Goal: Task Accomplishment & Management: Manage account settings

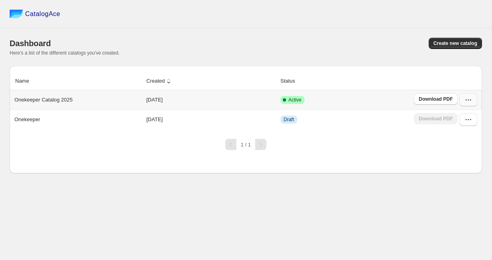
click at [466, 102] on icon "button" at bounding box center [468, 100] width 8 height 8
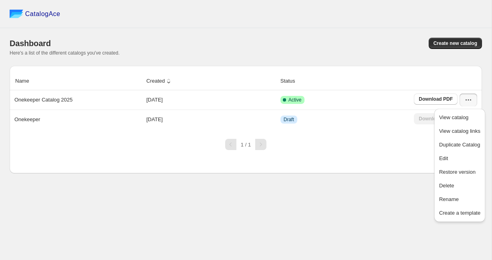
click at [341, 211] on div "CatalogAce Dashboard Create new catalog Here's a list of the different catalogs…" at bounding box center [246, 130] width 492 height 260
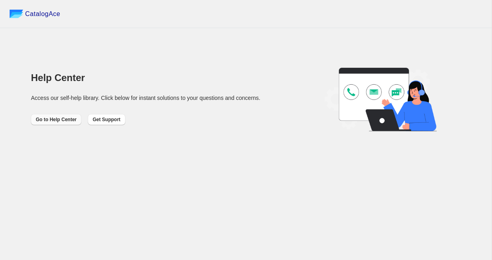
click at [50, 119] on span "Go to Help Center" at bounding box center [56, 119] width 41 height 6
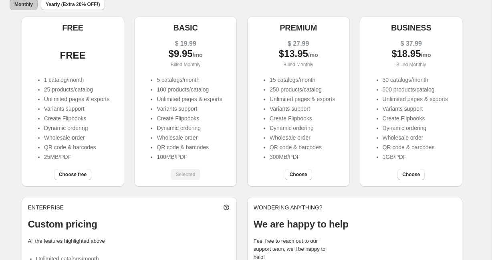
scroll to position [74, 0]
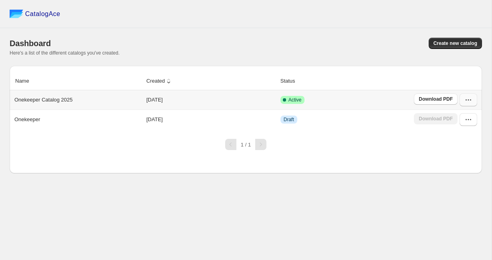
click at [466, 99] on icon "button" at bounding box center [468, 100] width 8 height 8
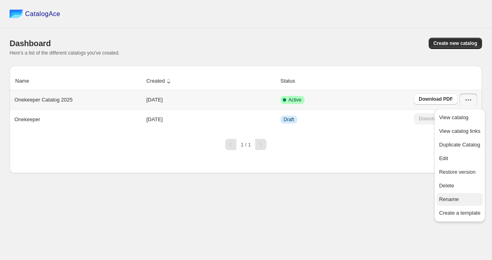
click at [449, 197] on span "Rename" at bounding box center [449, 199] width 20 height 6
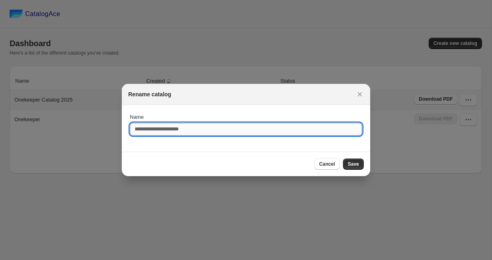
click at [218, 132] on input "Name" at bounding box center [246, 129] width 232 height 13
type input "**********"
click at [355, 162] on span "Save" at bounding box center [353, 164] width 11 height 6
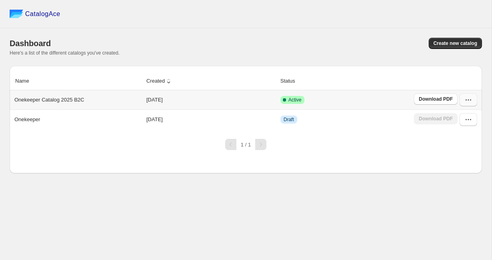
click at [468, 101] on icon "button" at bounding box center [468, 100] width 8 height 8
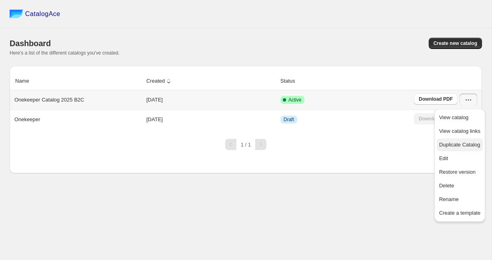
click at [468, 142] on span "Duplicate Catalog" at bounding box center [459, 144] width 41 height 6
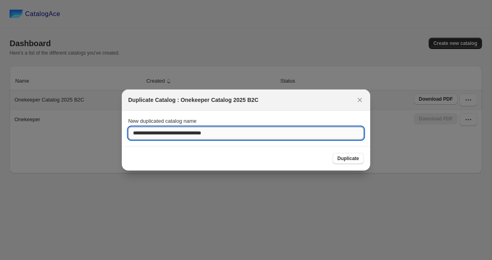
click at [242, 130] on input "**********" at bounding box center [246, 133] width 236 height 13
type input "**********"
click at [341, 157] on span "Duplicate" at bounding box center [348, 158] width 22 height 6
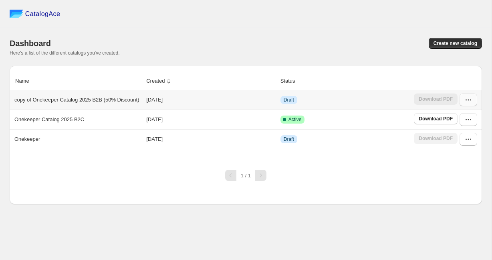
click at [473, 103] on button "button" at bounding box center [469, 99] width 18 height 13
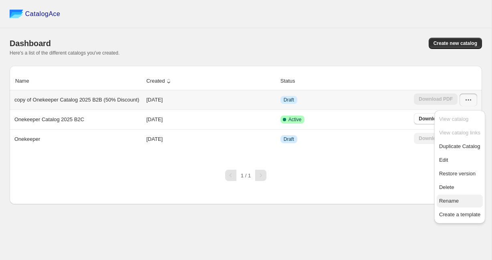
click at [459, 198] on span "Rename" at bounding box center [459, 201] width 41 height 8
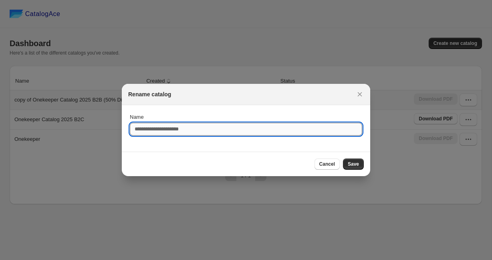
click at [155, 127] on input "Name" at bounding box center [246, 129] width 232 height 13
type input "**********"
click at [349, 163] on button "Save" at bounding box center [353, 163] width 21 height 11
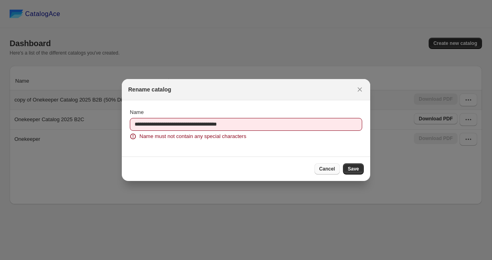
click at [325, 170] on span "Cancel" at bounding box center [327, 169] width 16 height 6
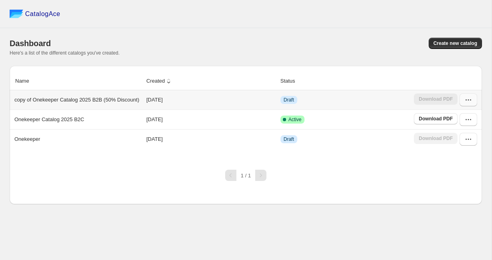
click at [469, 100] on icon "button" at bounding box center [468, 100] width 8 height 8
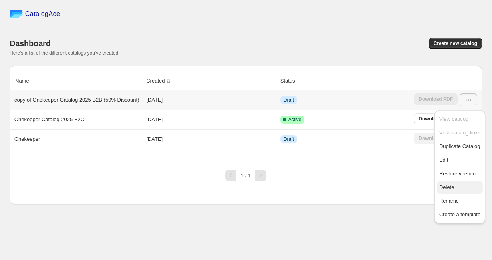
click at [456, 186] on span "Delete" at bounding box center [459, 187] width 41 height 8
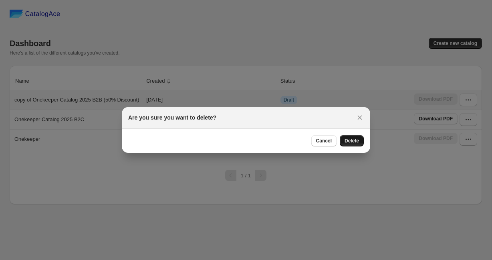
click at [345, 138] on span "Delete" at bounding box center [352, 140] width 14 height 6
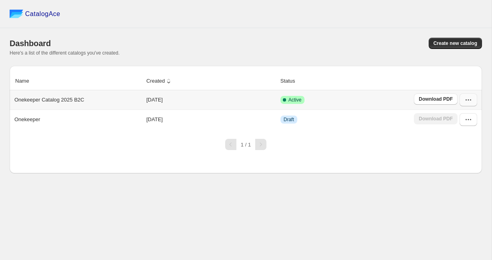
click at [471, 99] on icon "button" at bounding box center [468, 100] width 8 height 8
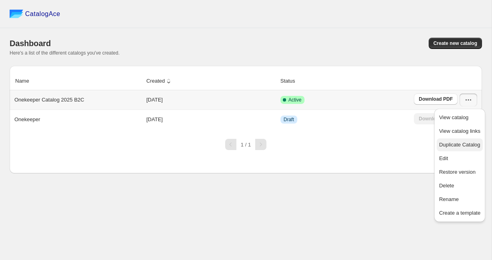
click at [461, 145] on span "Duplicate Catalog" at bounding box center [459, 144] width 41 height 6
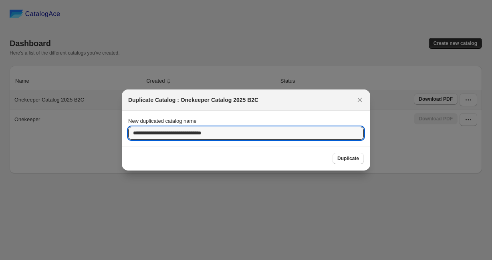
drag, startPoint x: 153, startPoint y: 133, endPoint x: 117, endPoint y: 132, distance: 36.5
click at [117, 259] on div "**********" at bounding box center [246, 260] width 492 height 0
type input "**********"
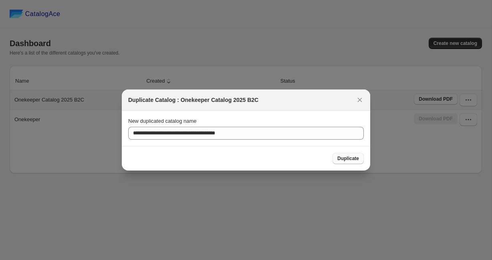
click at [347, 160] on span "Duplicate" at bounding box center [348, 158] width 22 height 6
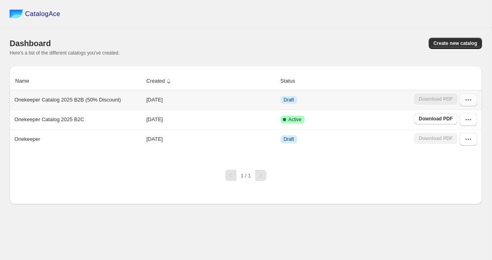
click at [471, 100] on icon "button" at bounding box center [470, 99] width 1 height 1
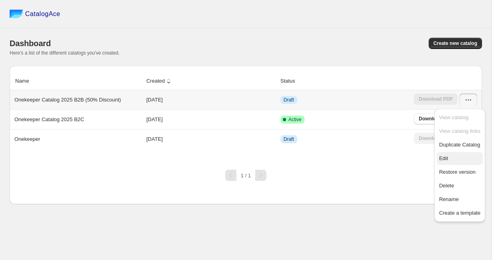
click at [455, 157] on span "Edit" at bounding box center [459, 158] width 41 height 8
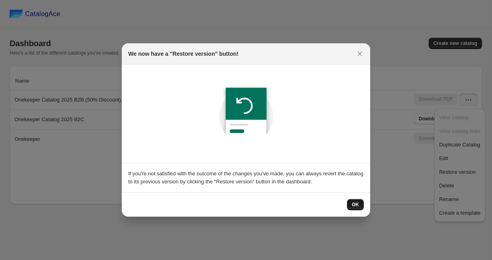
click at [356, 208] on button "OK" at bounding box center [355, 204] width 17 height 11
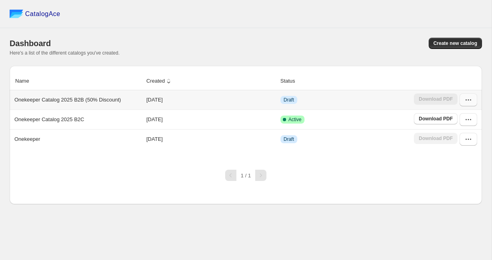
click at [468, 96] on button "button" at bounding box center [469, 99] width 18 height 13
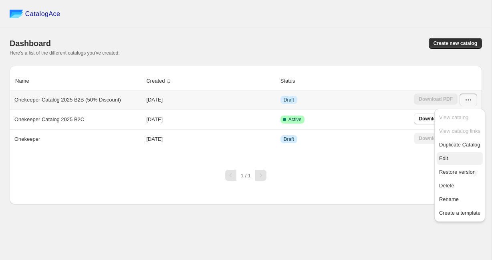
click at [451, 156] on span "Edit" at bounding box center [459, 158] width 41 height 8
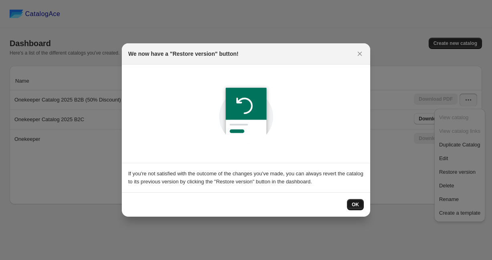
click at [355, 205] on span "OK" at bounding box center [355, 204] width 7 height 6
